Goal: Transaction & Acquisition: Book appointment/travel/reservation

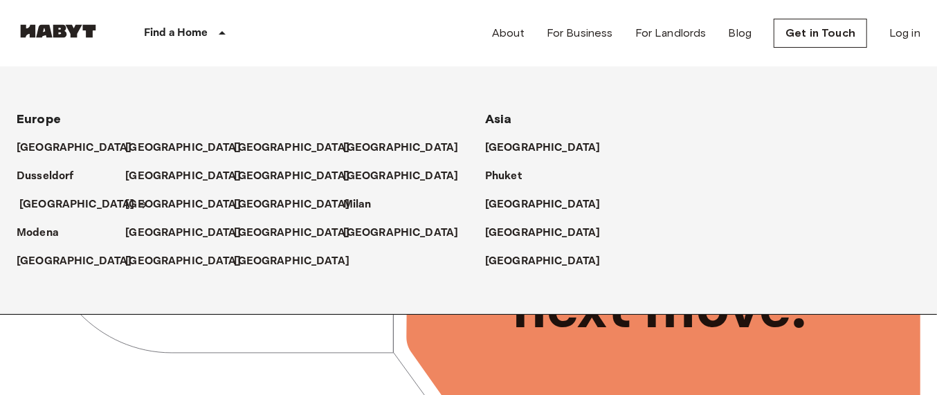
click at [44, 205] on p "[GEOGRAPHIC_DATA]" at bounding box center [77, 204] width 116 height 17
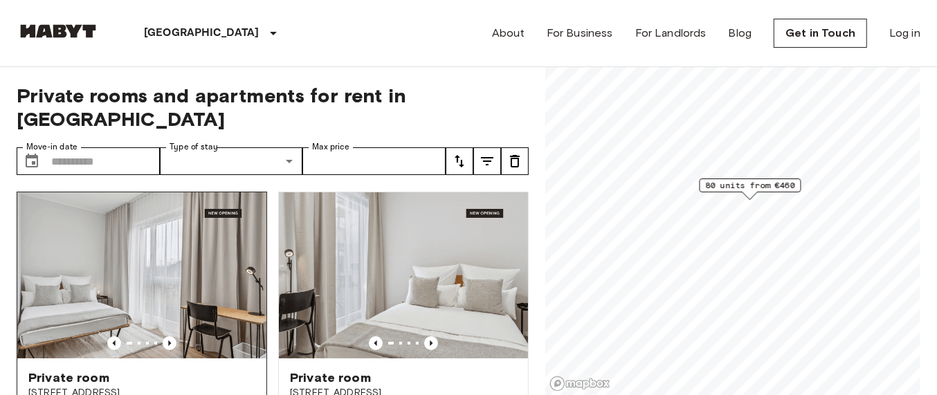
click at [136, 256] on img at bounding box center [141, 275] width 249 height 166
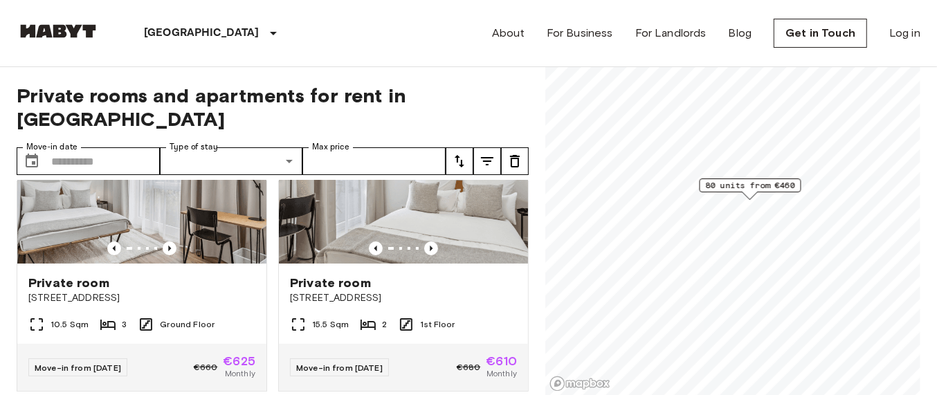
scroll to position [86, 0]
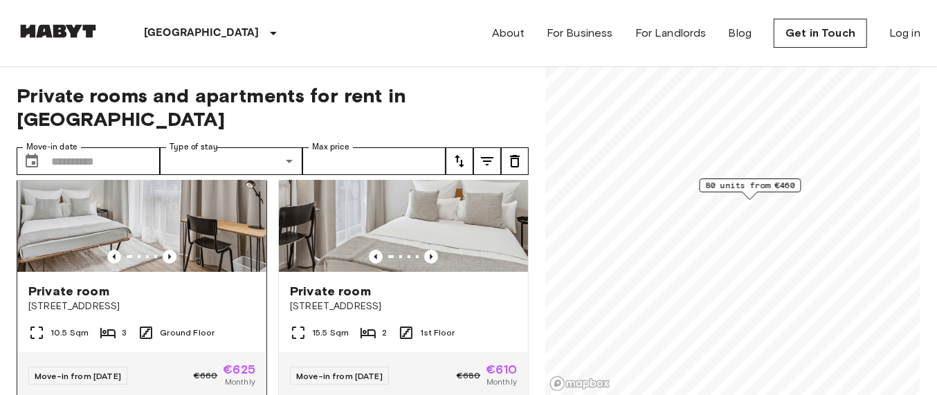
click at [190, 199] on img at bounding box center [141, 189] width 249 height 166
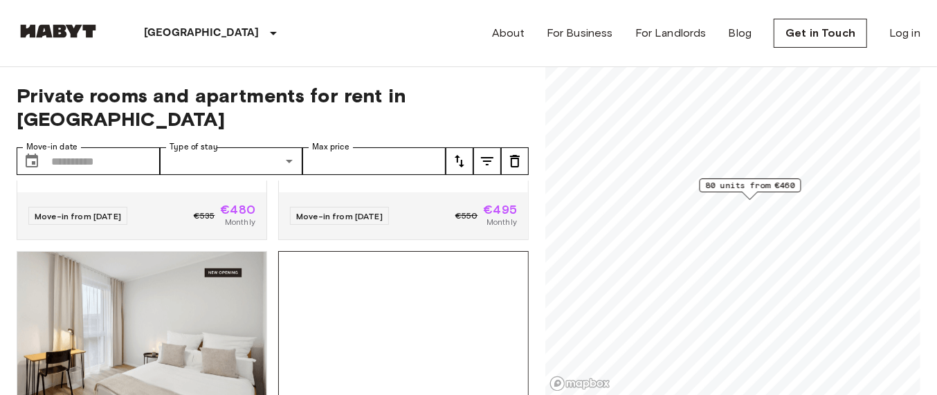
scroll to position [432, 0]
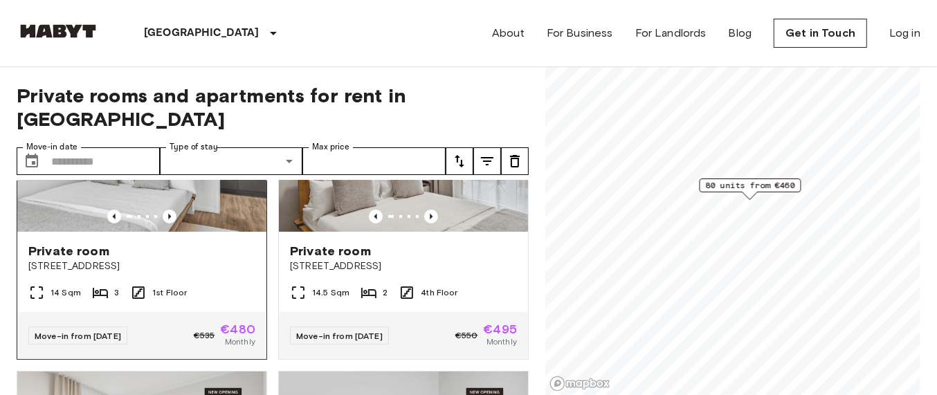
click at [222, 210] on div at bounding box center [141, 217] width 249 height 14
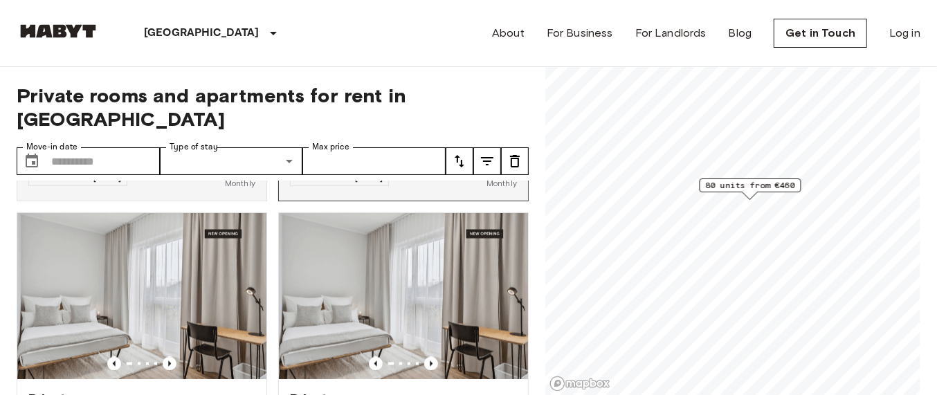
scroll to position [1473, 0]
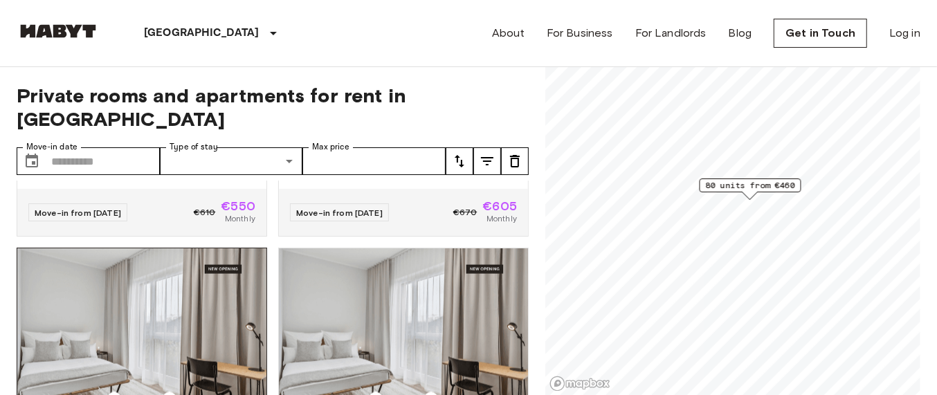
click at [185, 328] on img at bounding box center [141, 331] width 249 height 166
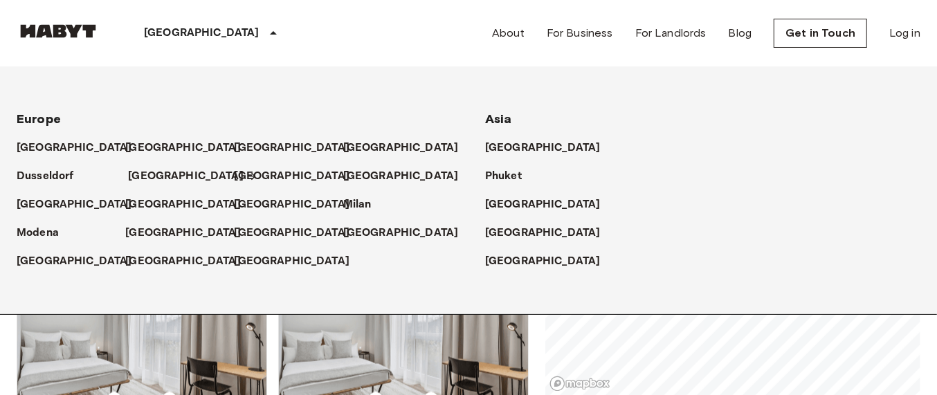
click at [140, 181] on p "[GEOGRAPHIC_DATA]" at bounding box center [186, 176] width 116 height 17
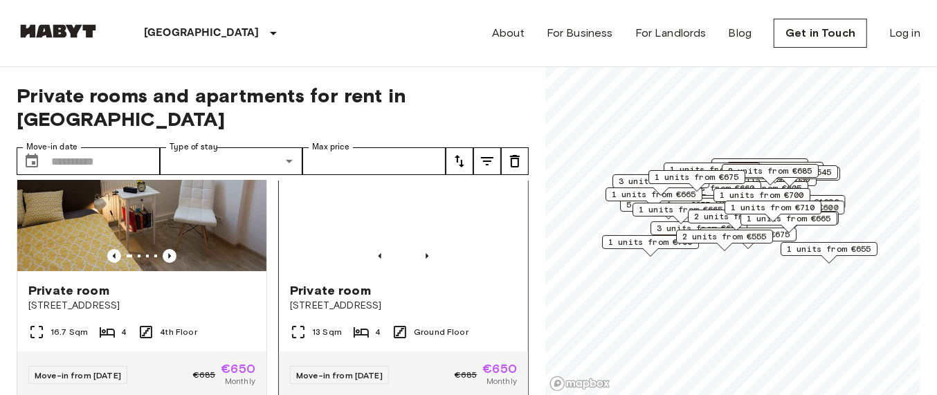
scroll to position [86, 0]
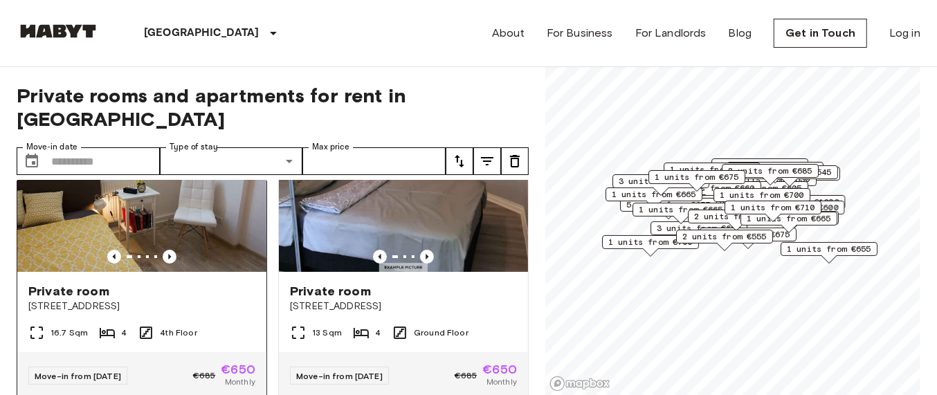
click at [209, 187] on img at bounding box center [141, 189] width 249 height 166
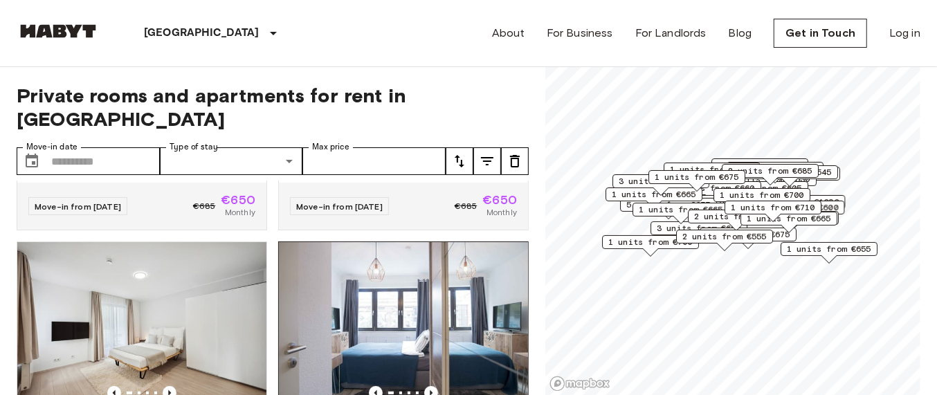
scroll to position [259, 0]
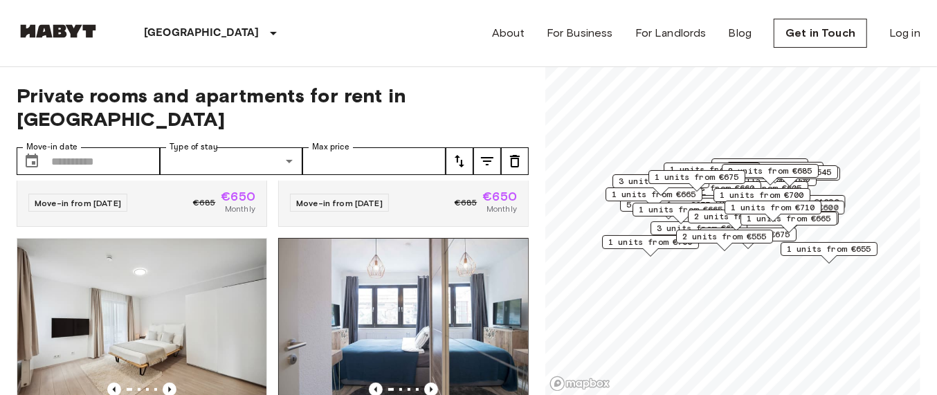
click at [434, 244] on img at bounding box center [403, 322] width 249 height 166
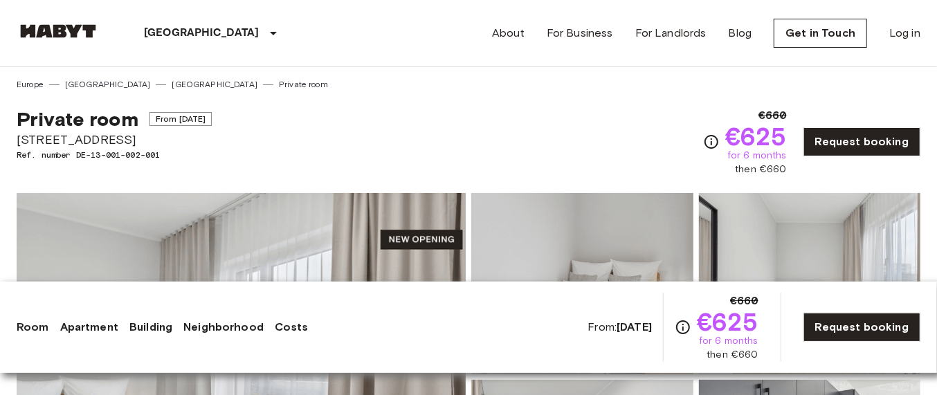
copy div "Private room From Oct 19 2025 Berliner Straße 22"
drag, startPoint x: 6, startPoint y: 120, endPoint x: 163, endPoint y: 136, distance: 157.1
click at [33, 124] on span "Private room" at bounding box center [78, 119] width 122 height 24
drag, startPoint x: 69, startPoint y: 118, endPoint x: 123, endPoint y: 133, distance: 56.1
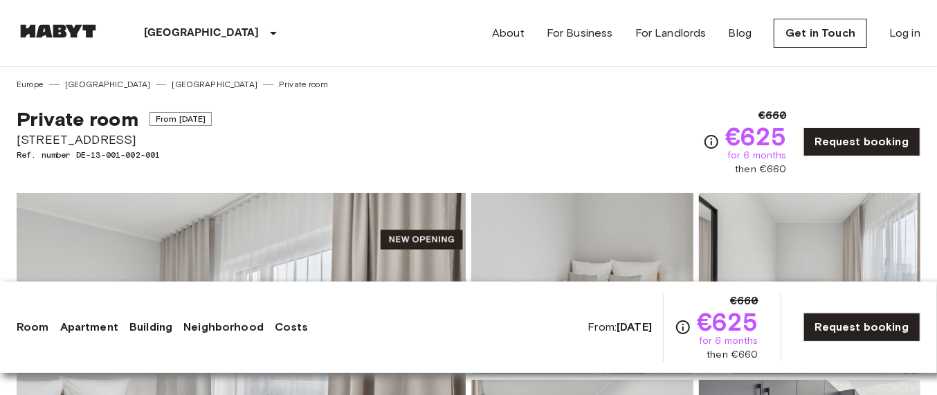
copy div "Private room From Oct 19 2025 Berliner Straße 22"
drag, startPoint x: 731, startPoint y: 131, endPoint x: 791, endPoint y: 143, distance: 60.8
click at [786, 143] on span "€625" at bounding box center [756, 136] width 62 height 25
copy span "€660"
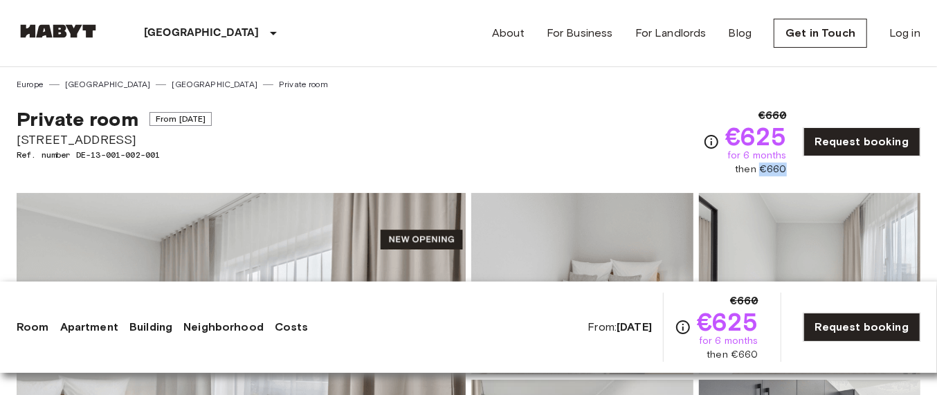
drag, startPoint x: 768, startPoint y: 172, endPoint x: 788, endPoint y: 169, distance: 20.2
click at [786, 169] on span "then €660" at bounding box center [760, 170] width 51 height 14
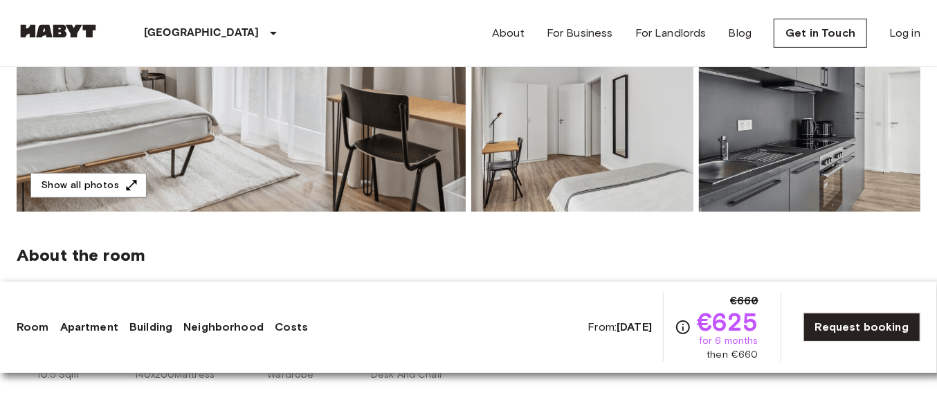
scroll to position [346, 0]
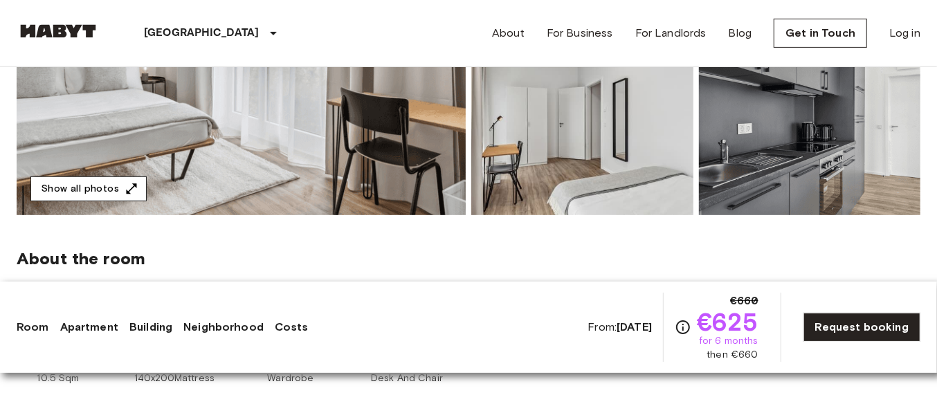
click at [94, 191] on button "Show all photos" at bounding box center [88, 189] width 116 height 26
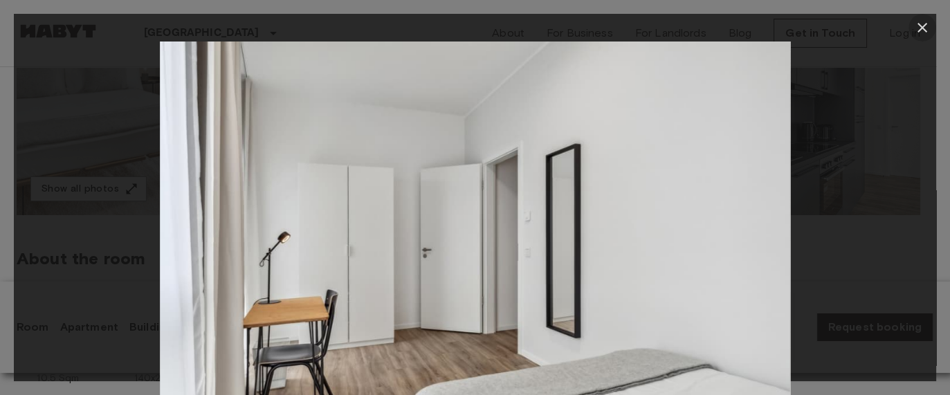
click at [921, 19] on icon "button" at bounding box center [922, 27] width 17 height 17
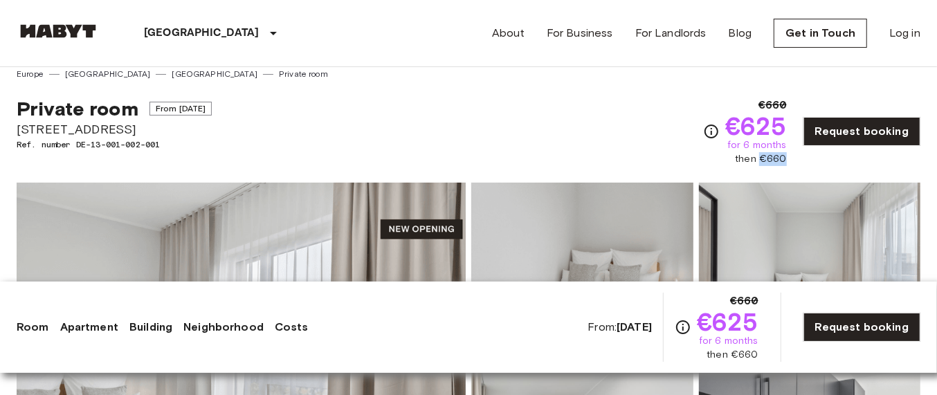
scroll to position [0, 0]
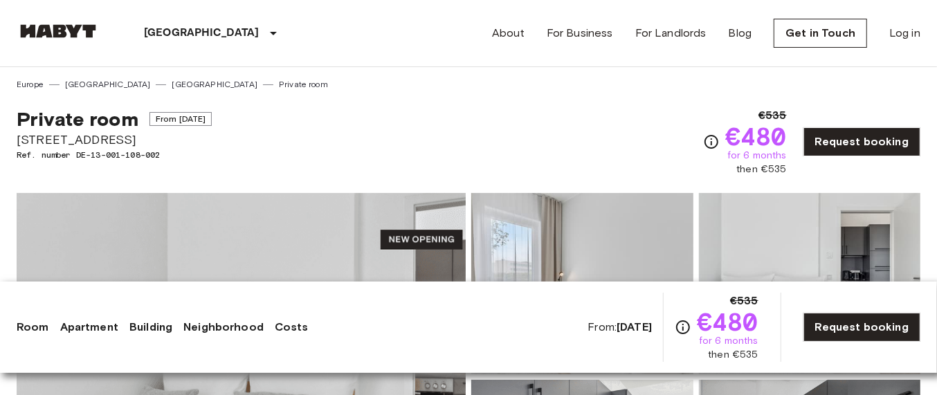
copy div "Private room From Nov 4 2025 Berliner Straße 22"
drag, startPoint x: 10, startPoint y: 112, endPoint x: 122, endPoint y: 133, distance: 114.1
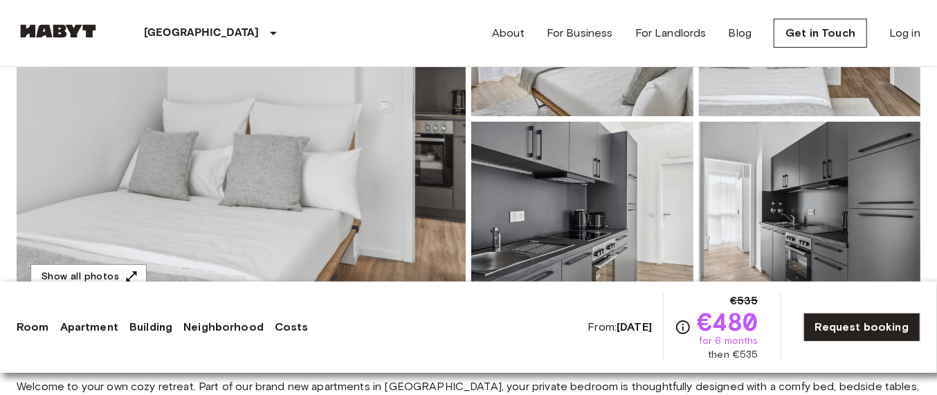
scroll to position [259, 0]
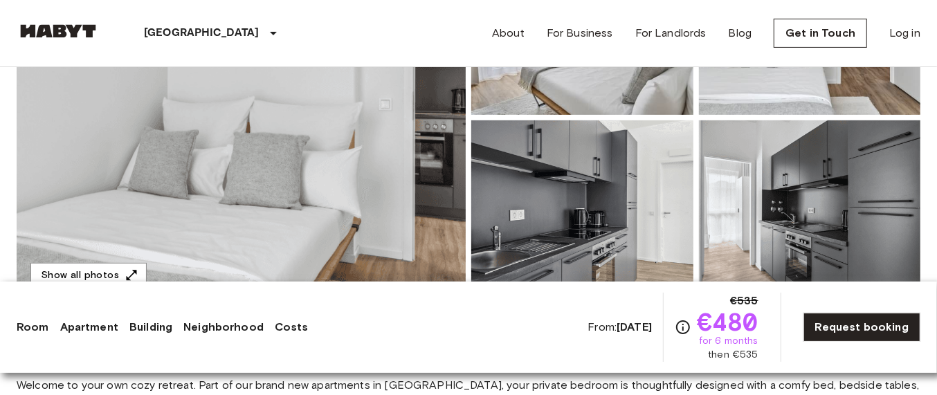
click at [335, 138] on img at bounding box center [241, 118] width 449 height 368
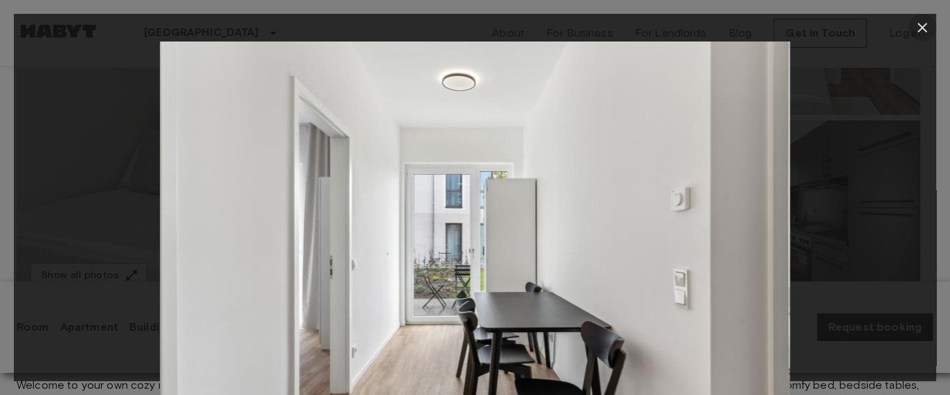
click at [918, 29] on icon "button" at bounding box center [922, 27] width 17 height 17
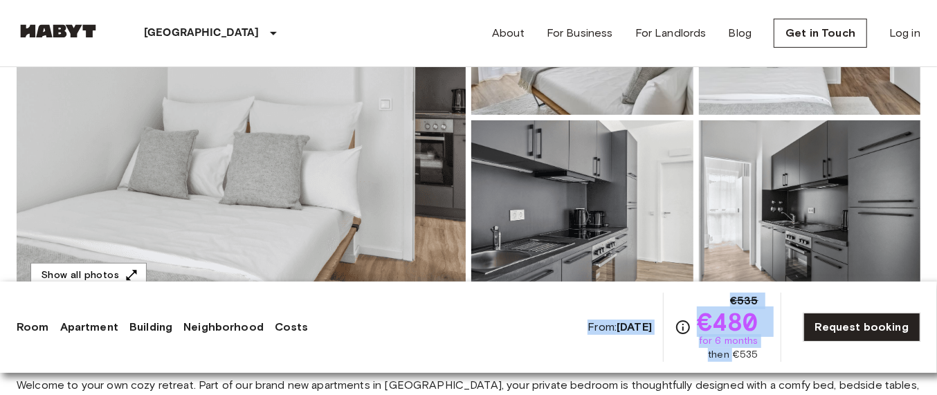
drag, startPoint x: 739, startPoint y: 353, endPoint x: 783, endPoint y: 354, distance: 43.6
click at [783, 354] on div "From: Nov 4 2025 €535 €480 for 6 months then €535 Request booking" at bounding box center [753, 327] width 333 height 69
copy div "From: Nov 4 2025 €535 €480 for 6 months then"
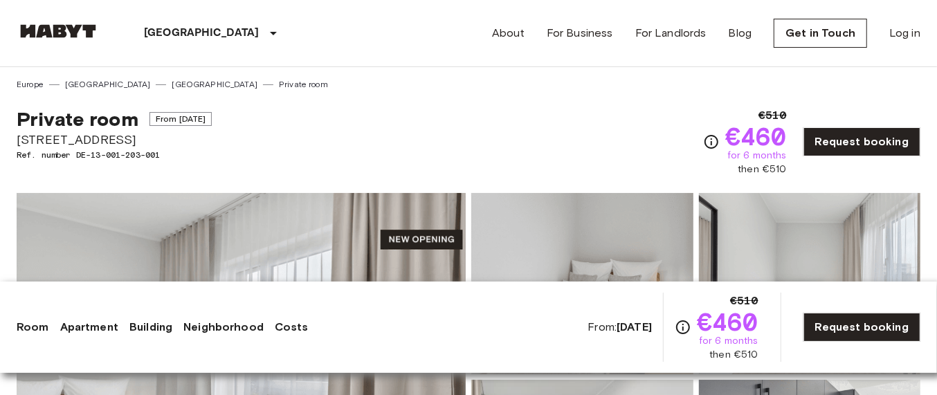
drag, startPoint x: 11, startPoint y: 127, endPoint x: 297, endPoint y: 141, distance: 286.7
click at [348, 140] on div "Private room From Nov 19 2025 Berliner Straße 22 Ref. number DE-13-001-203-001 …" at bounding box center [468, 134] width 903 height 86
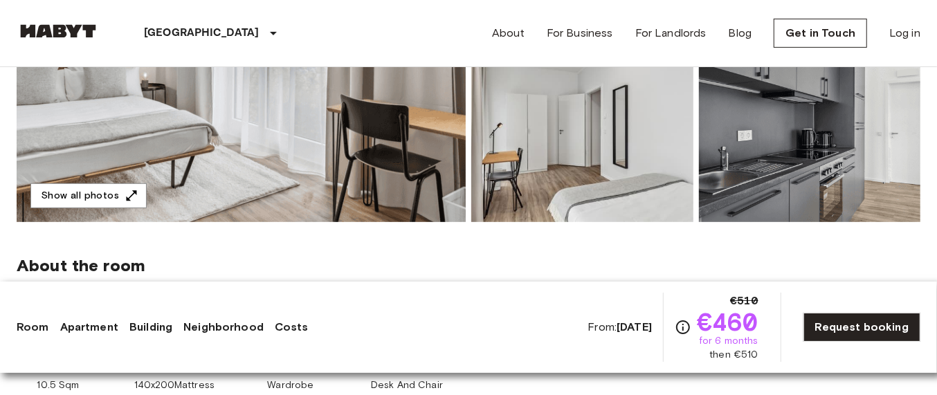
scroll to position [346, 0]
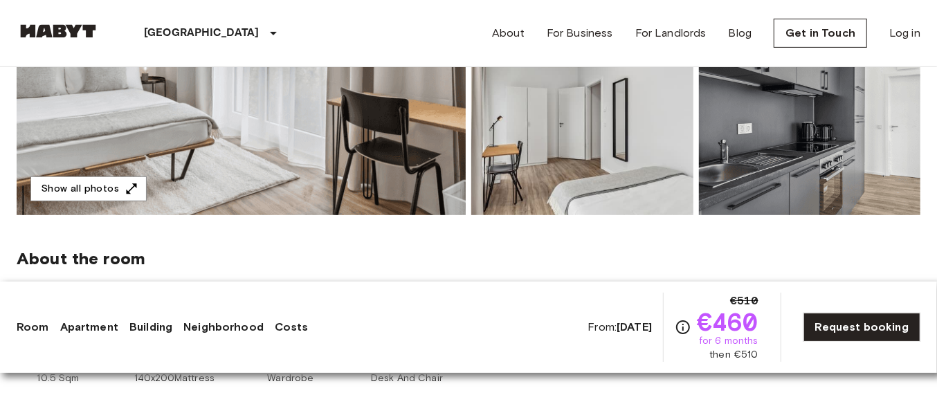
click at [385, 145] on img at bounding box center [241, 31] width 449 height 368
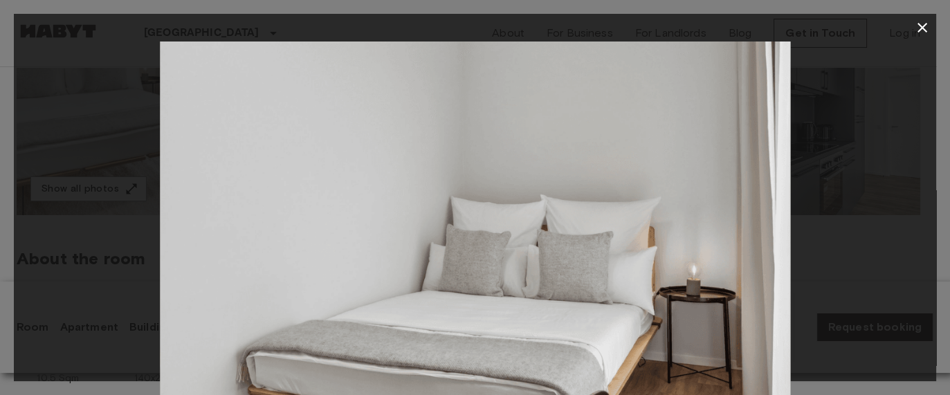
click at [920, 30] on icon "button" at bounding box center [922, 27] width 17 height 17
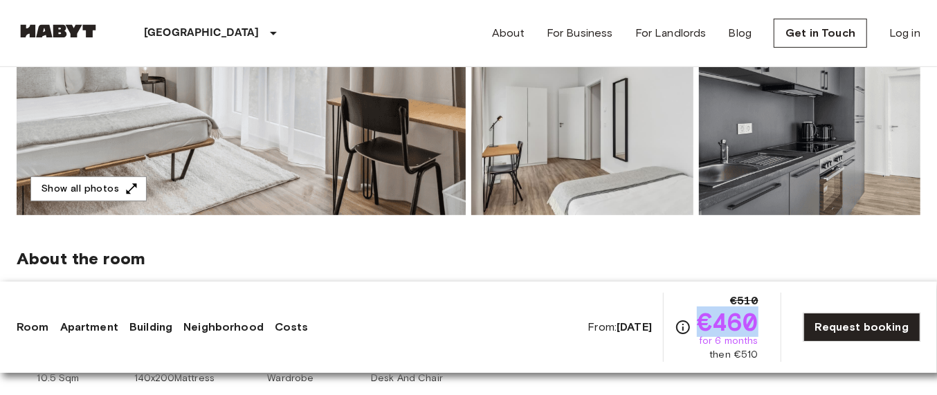
drag, startPoint x: 702, startPoint y: 319, endPoint x: 769, endPoint y: 320, distance: 67.1
click at [769, 320] on div "From: Nov 19 2025 €510 €460 for 6 months then €510 Request booking" at bounding box center [753, 327] width 333 height 69
copy span "€460"
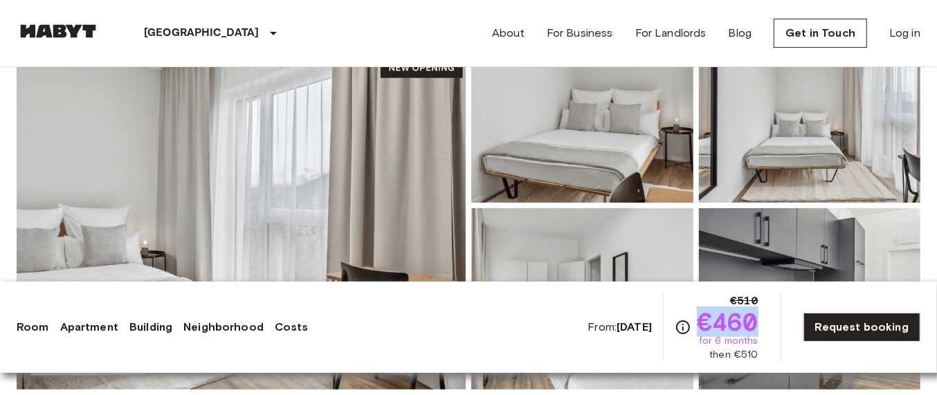
scroll to position [173, 0]
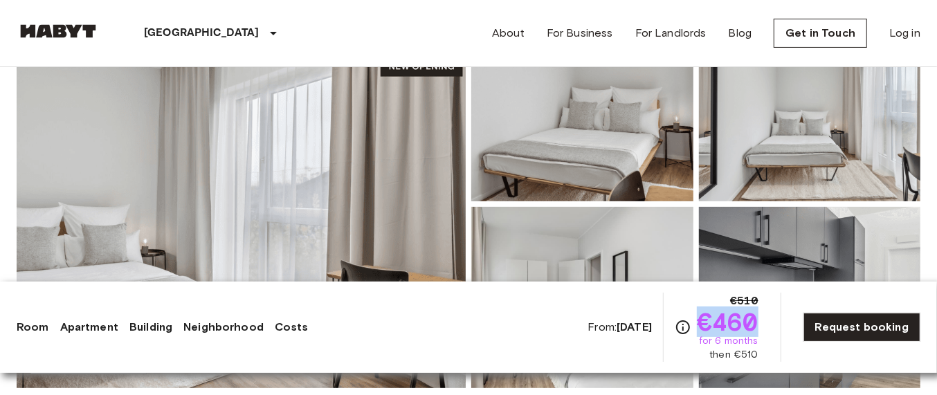
click at [330, 155] on img at bounding box center [241, 204] width 449 height 368
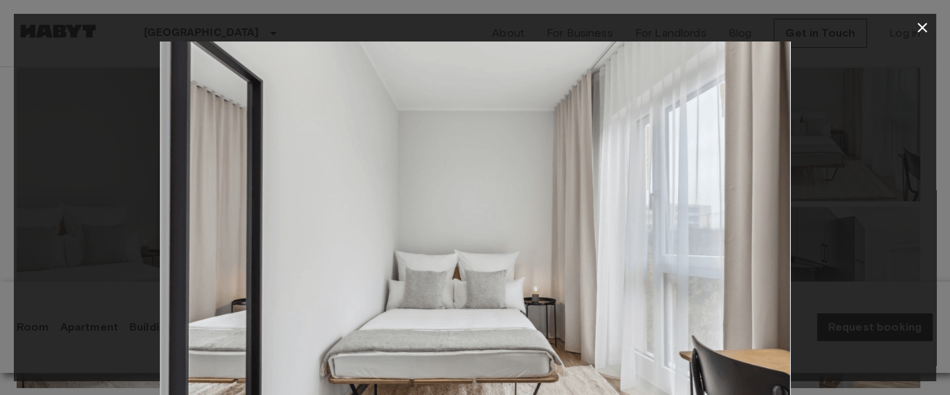
click at [921, 28] on icon "button" at bounding box center [922, 28] width 10 height 10
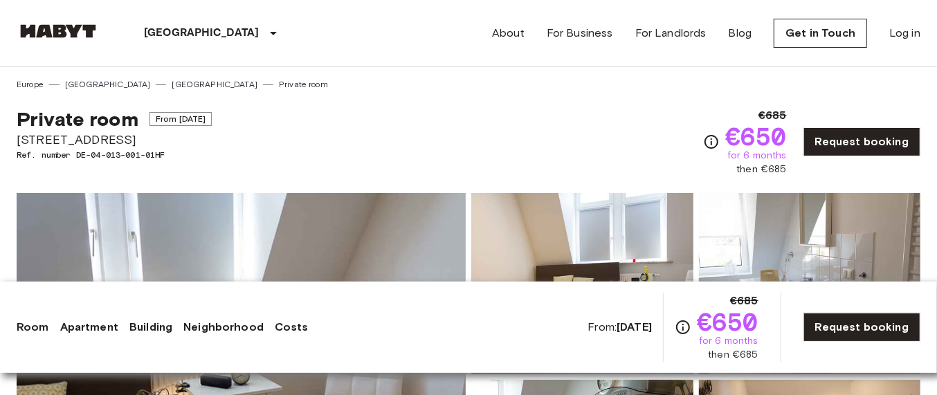
click at [541, 145] on div "Private room From [DATE] [STREET_ADDRESS]. number DE-04-013-001-01HF €685 €650 …" at bounding box center [468, 134] width 903 height 86
copy div "Private room From [DATE] [STREET_ADDRESS]"
drag, startPoint x: 7, startPoint y: 122, endPoint x: 142, endPoint y: 135, distance: 135.5
copy span "€685"
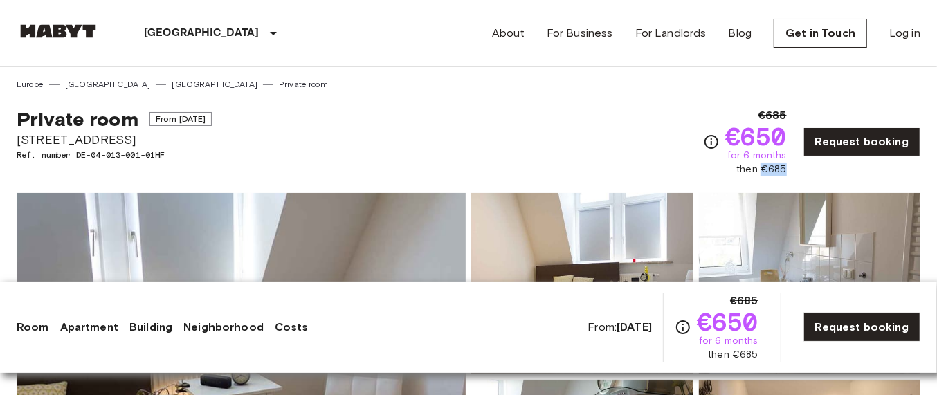
drag, startPoint x: 768, startPoint y: 170, endPoint x: 794, endPoint y: 170, distance: 25.6
click at [794, 170] on div "€685 €650 for 6 months then €685 Request booking" at bounding box center [811, 141] width 217 height 69
click at [332, 216] on img at bounding box center [241, 377] width 449 height 368
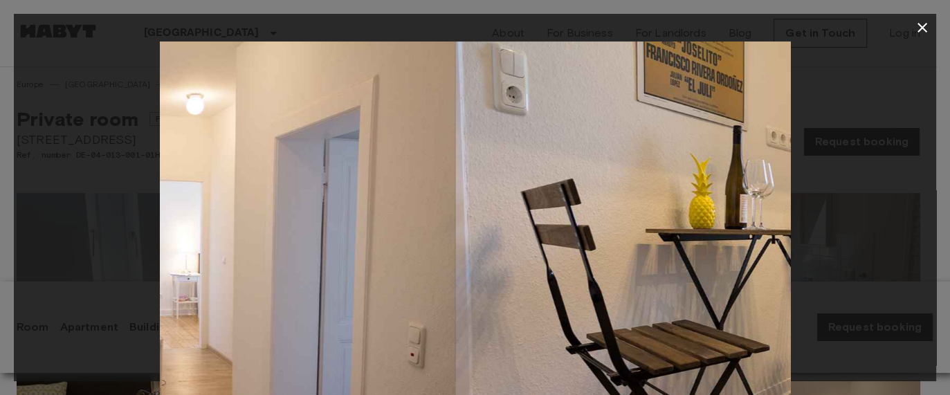
click at [553, 168] on img at bounding box center [770, 252] width 630 height 420
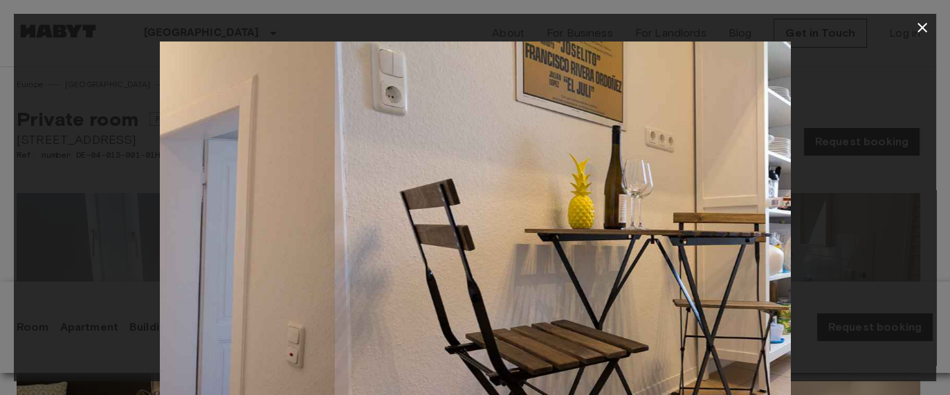
click at [553, 168] on img at bounding box center [649, 252] width 630 height 420
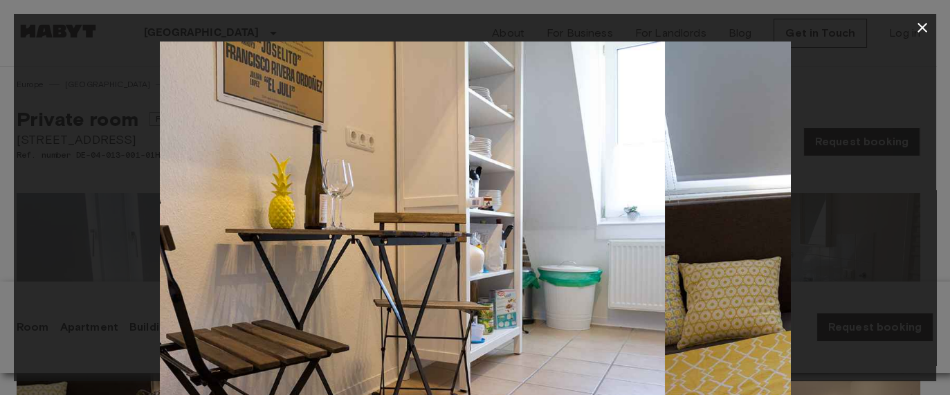
drag, startPoint x: 225, startPoint y: 131, endPoint x: 37, endPoint y: 138, distance: 187.6
click at [149, 135] on div at bounding box center [475, 252] width 922 height 420
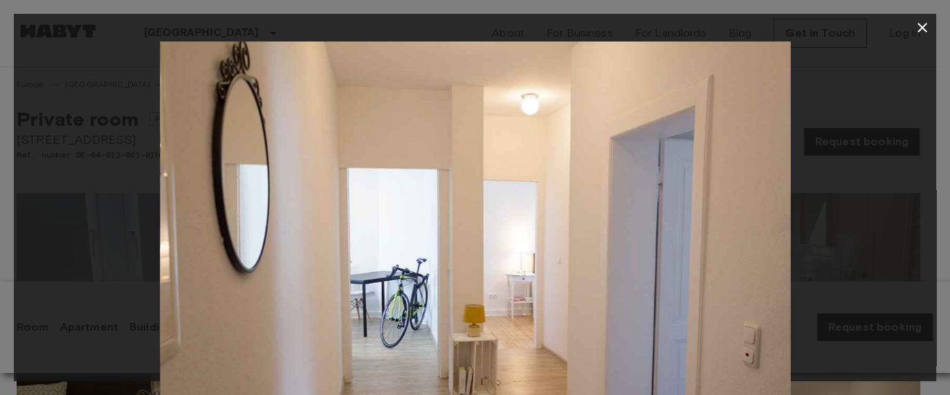
click at [914, 35] on icon "button" at bounding box center [922, 27] width 17 height 17
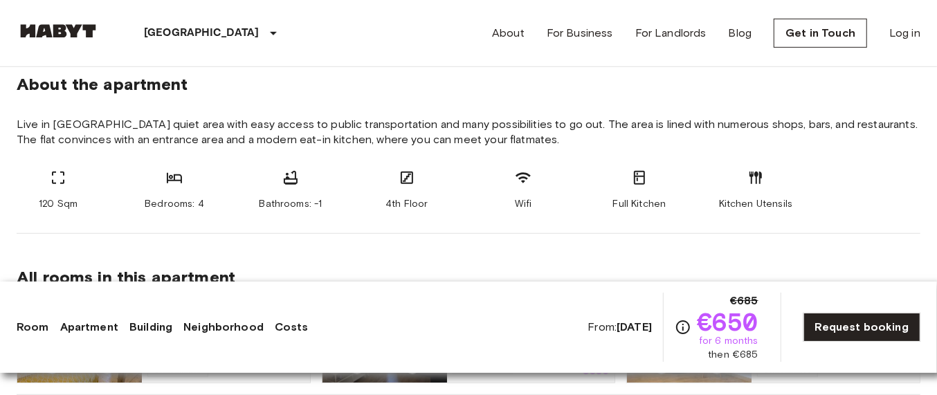
scroll to position [519, 0]
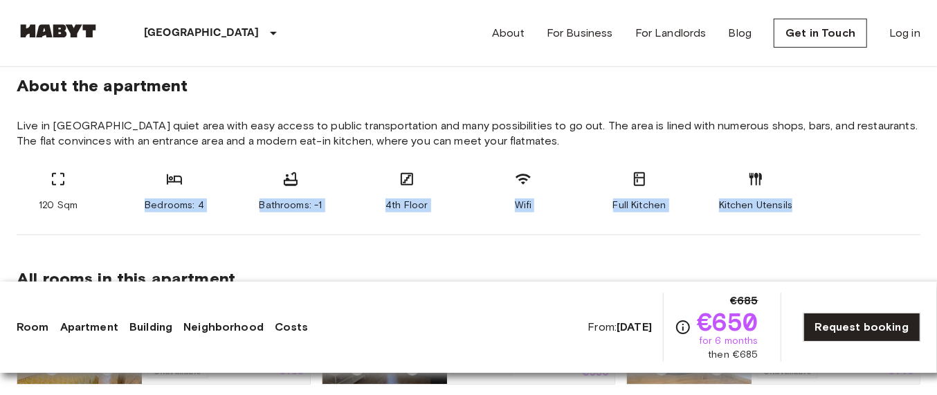
copy div "Bedrooms: 4 Bathrooms: -1 4th Floor Wifi Full Kitchen Kitchen Utensils"
drag, startPoint x: 135, startPoint y: 204, endPoint x: 865, endPoint y: 202, distance: 730.4
click at [865, 202] on div "120 Sqm Bedrooms: 4 Bathrooms: -1 4th Floor Wifi Full Kitchen Kitchen Utensils" at bounding box center [468, 192] width 903 height 42
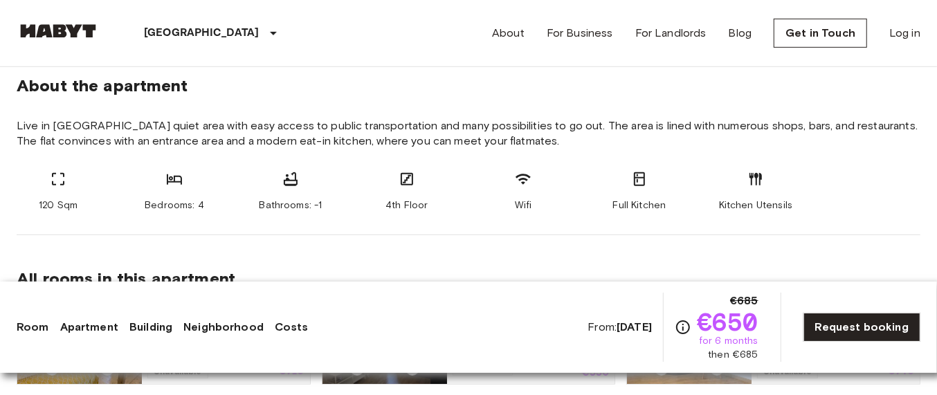
click at [473, 230] on section "About the apartment Live in Frankfurts quiet area with easy access to public tr…" at bounding box center [468, 138] width 903 height 193
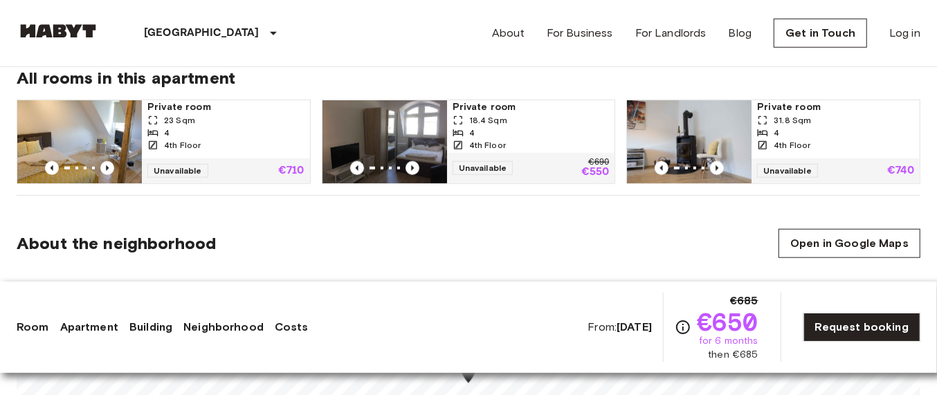
scroll to position [692, 0]
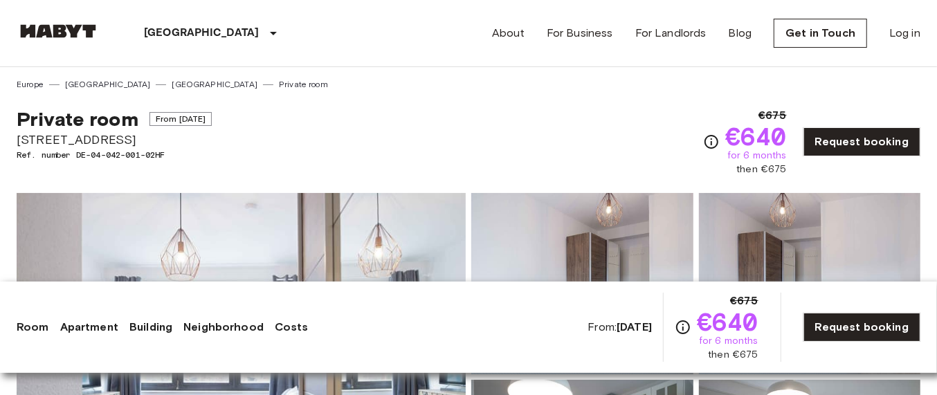
copy div "Private room From [DATE] [STREET_ADDRESS]"
drag, startPoint x: 0, startPoint y: 120, endPoint x: 205, endPoint y: 131, distance: 205.7
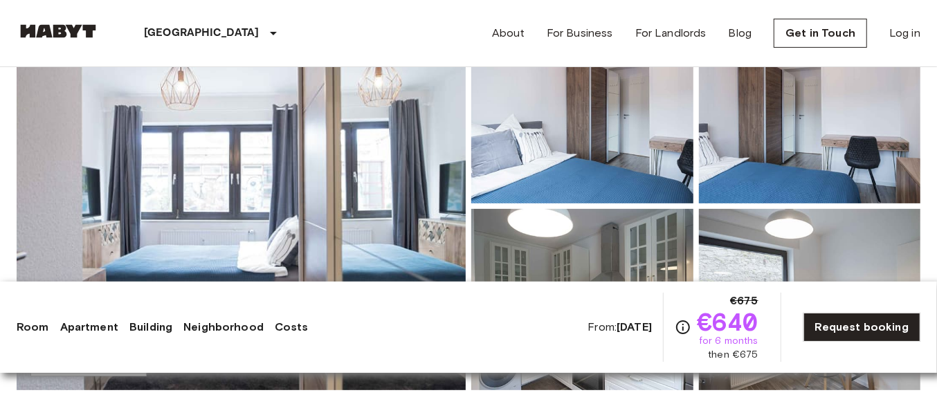
scroll to position [173, 0]
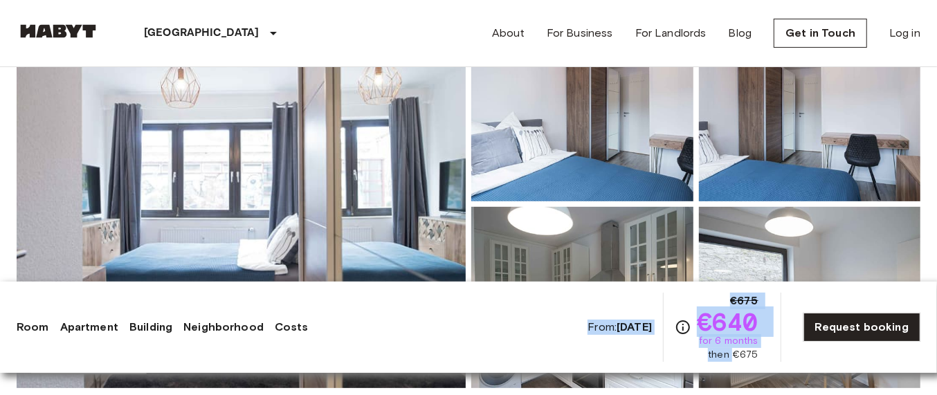
drag, startPoint x: 740, startPoint y: 350, endPoint x: 795, endPoint y: 353, distance: 55.4
click at [795, 353] on div "From: [DATE] €675 €640 for 6 months then €675 Request booking" at bounding box center [753, 327] width 333 height 69
drag, startPoint x: 702, startPoint y: 323, endPoint x: 791, endPoint y: 329, distance: 89.4
click at [791, 329] on div "From: [DATE] €675 €640 for 6 months then €675 Request booking" at bounding box center [753, 327] width 333 height 69
copy div "From: [DATE] €675"
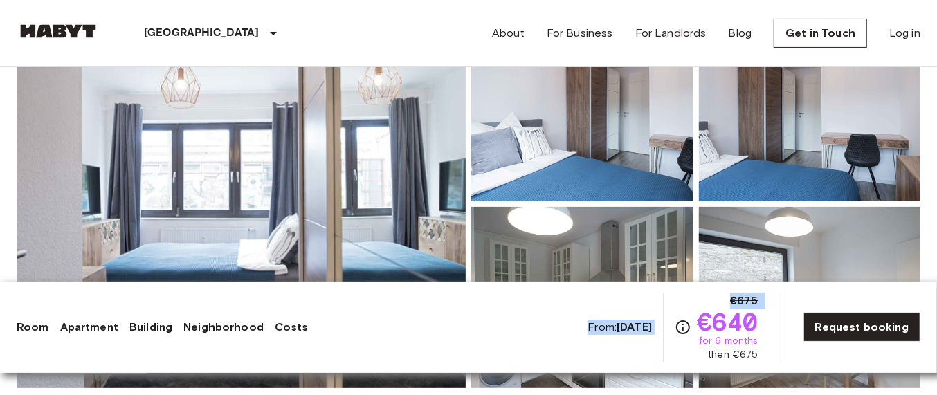
click at [746, 324] on span "€640" at bounding box center [728, 321] width 62 height 25
copy span "€640"
drag, startPoint x: 736, startPoint y: 324, endPoint x: 768, endPoint y: 315, distance: 32.9
click at [768, 315] on div "From: [DATE] €675 €640 for 6 months then €675 Request booking" at bounding box center [753, 327] width 333 height 69
click at [219, 149] on img at bounding box center [241, 204] width 449 height 368
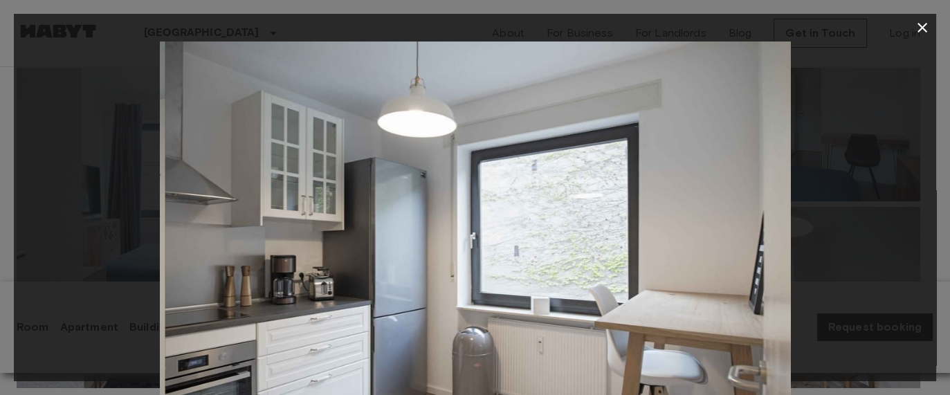
click at [499, 113] on img at bounding box center [480, 252] width 630 height 420
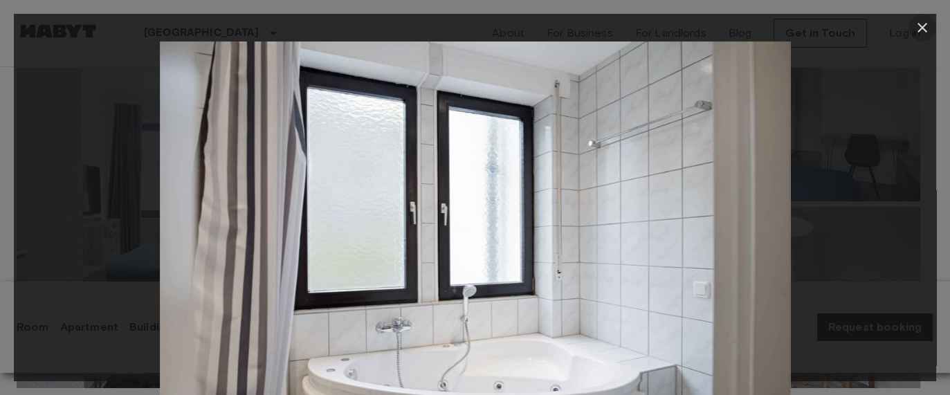
click at [919, 24] on icon "button" at bounding box center [922, 28] width 10 height 10
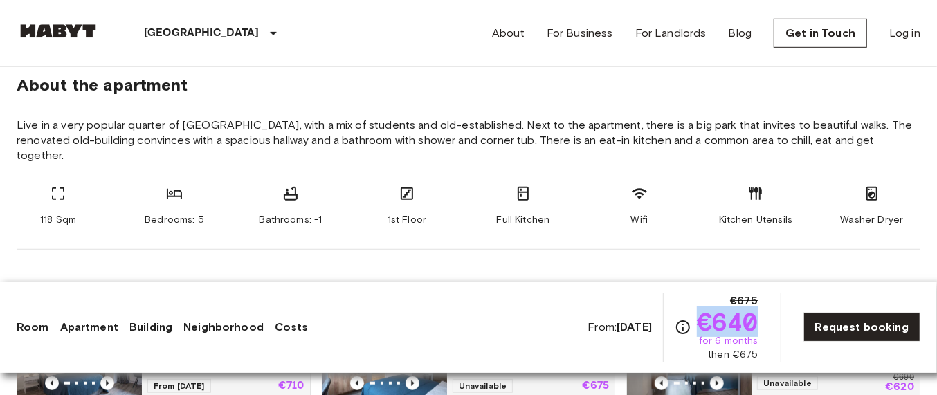
scroll to position [519, 0]
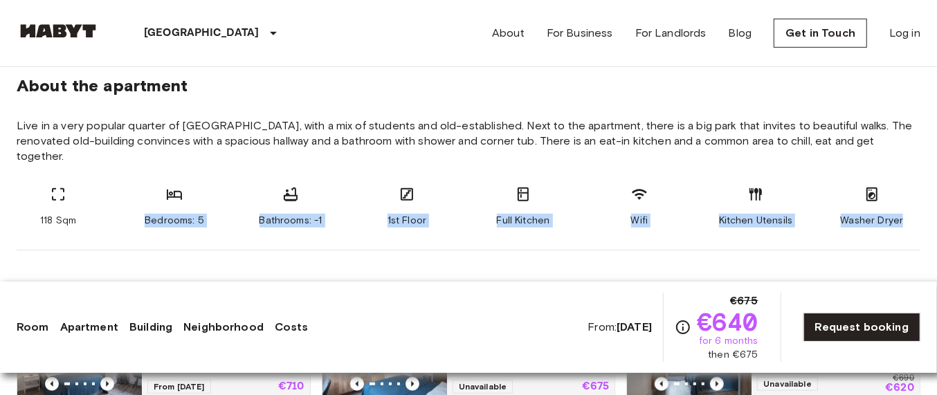
copy div "Bedrooms: 5 Bathrooms: -1 1st Floor Full Kitchen Wifi Kitchen Utensils Washer D…"
drag, startPoint x: 104, startPoint y: 201, endPoint x: 930, endPoint y: 201, distance: 825.9
